Goal: Transaction & Acquisition: Obtain resource

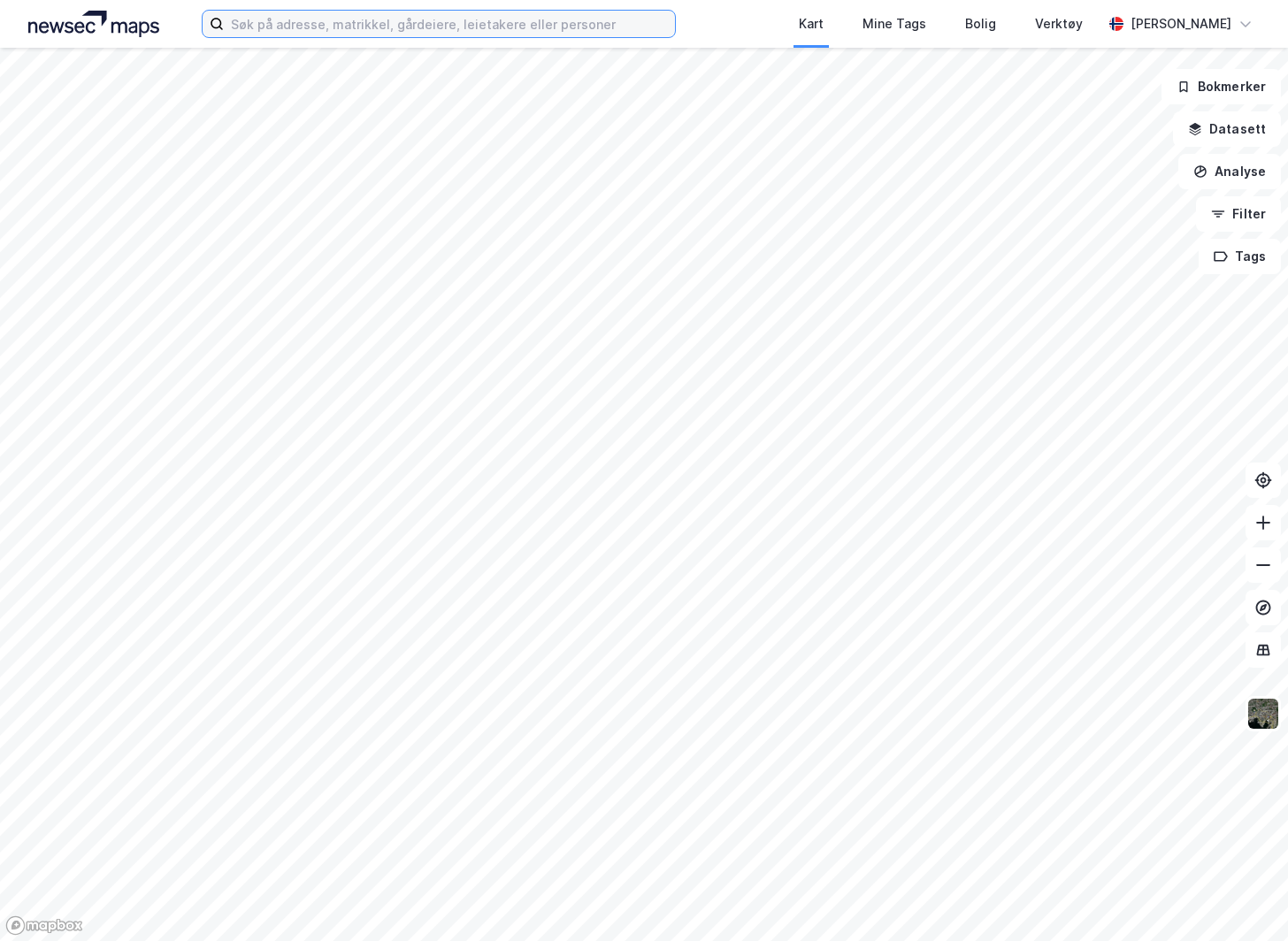
click at [390, 35] on input at bounding box center [449, 24] width 451 height 27
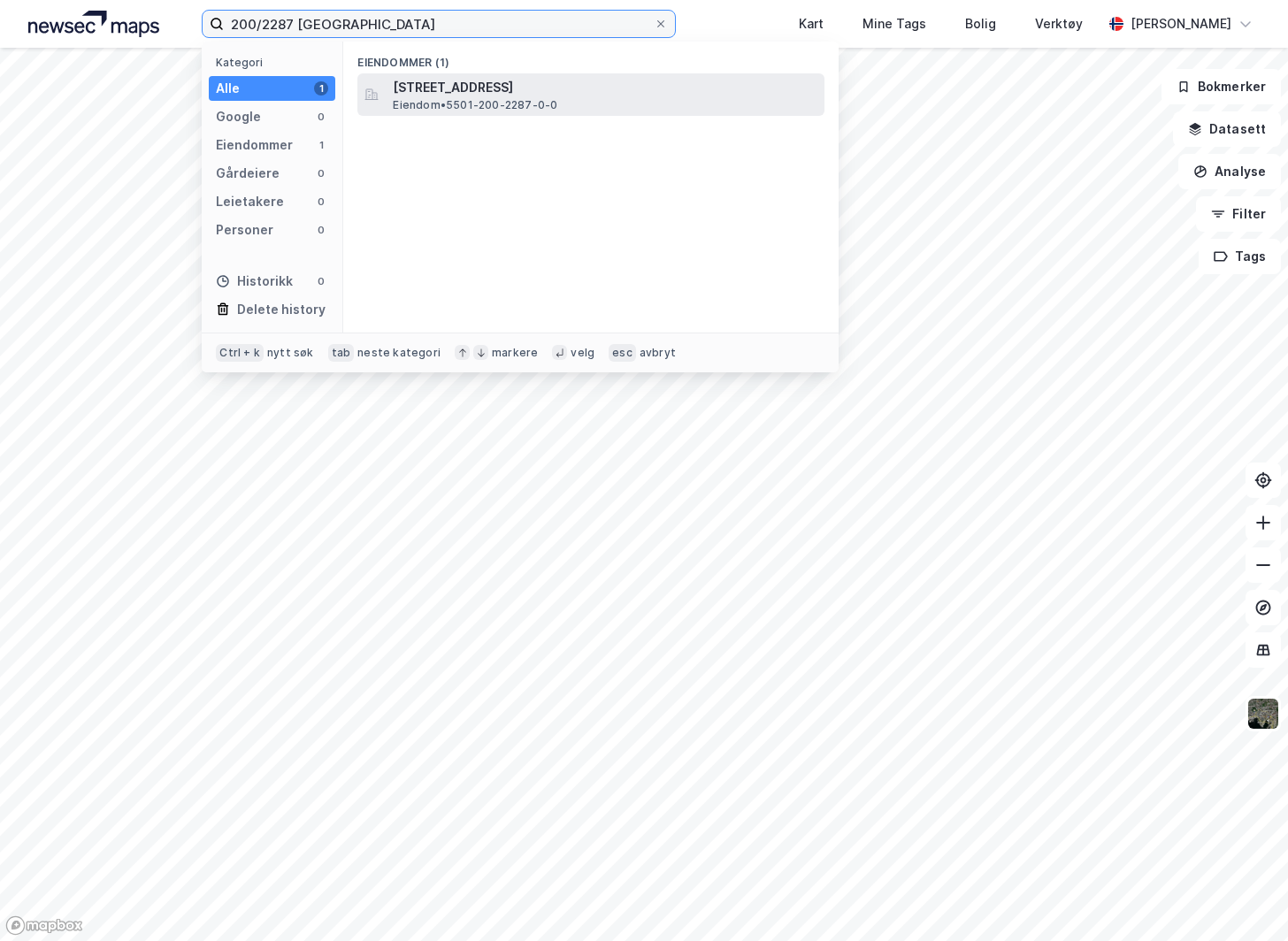
type input "200/2287 [GEOGRAPHIC_DATA]"
click at [388, 92] on div "[STREET_ADDRESS] Eiendom • 5501-200-2287-0-0" at bounding box center [591, 94] width 467 height 43
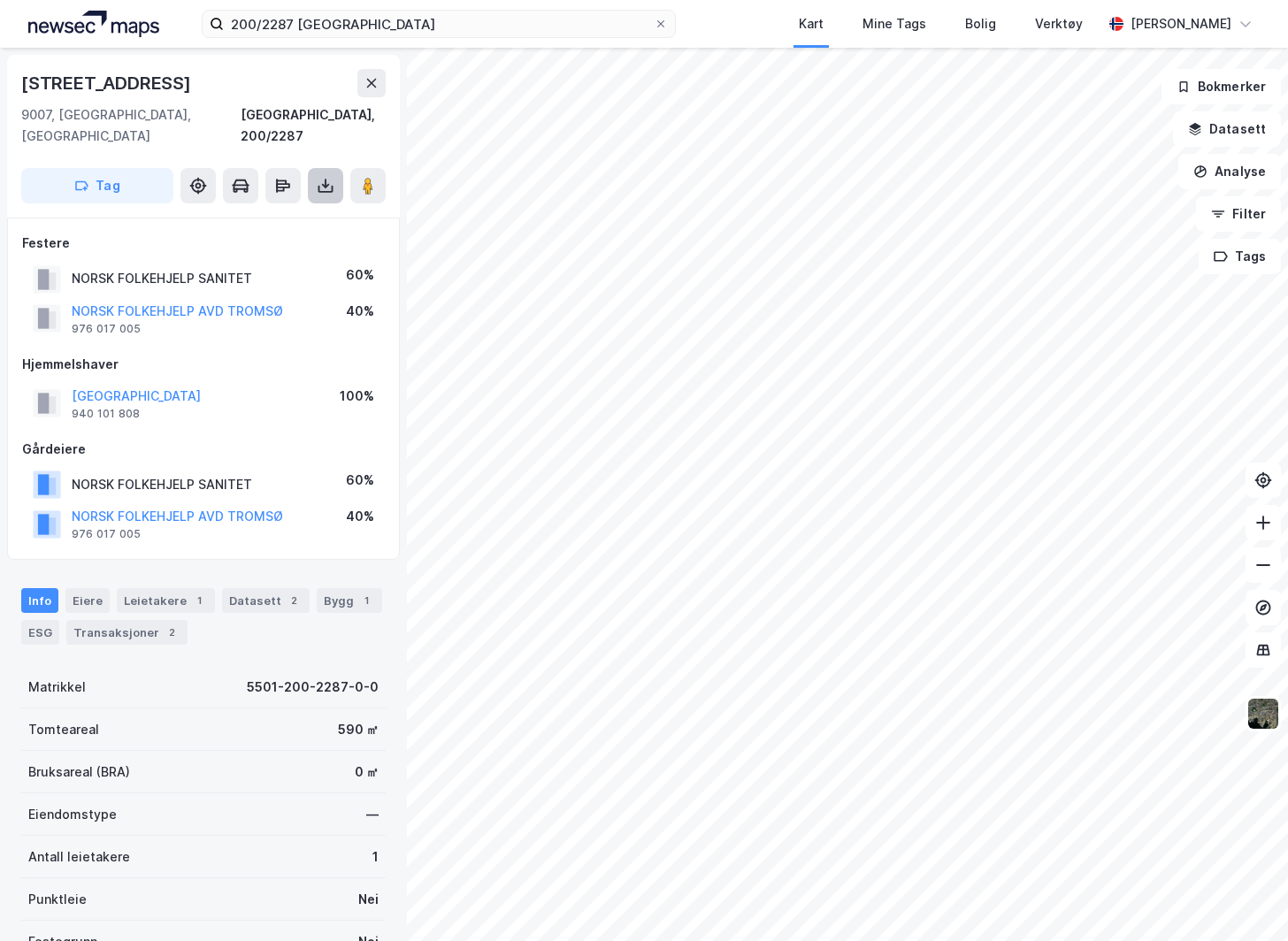
click at [310, 169] on button at bounding box center [325, 186] width 36 height 36
click at [308, 207] on div "Last ned grunnbok" at bounding box center [249, 221] width 188 height 29
